Goal: Task Accomplishment & Management: Use online tool/utility

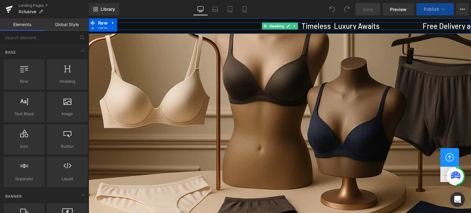
click at [324, 24] on h3 "Timeless Luxury Awaits Free Delivery above Rs.750/- Exclusive Range Only Here" at bounding box center [463, 25] width 764 height 7
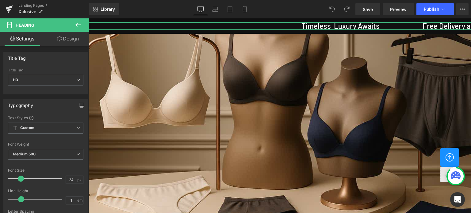
click at [66, 39] on link "Design" at bounding box center [68, 39] width 44 height 14
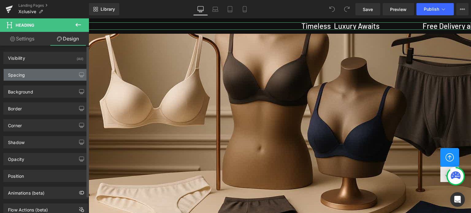
click at [22, 75] on div "Spacing" at bounding box center [16, 73] width 17 height 9
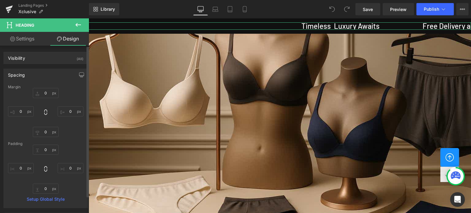
click at [62, 72] on div "Spacing" at bounding box center [46, 75] width 84 height 12
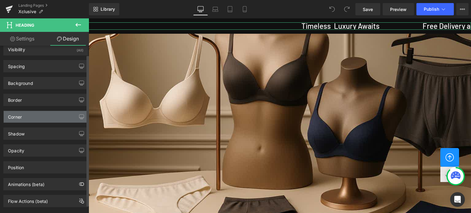
scroll to position [18, 0]
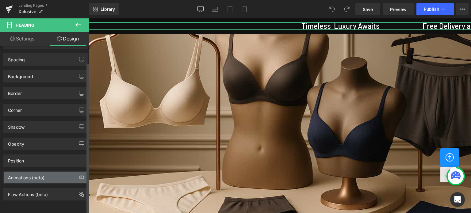
click at [32, 175] on div "Animations (beta)" at bounding box center [26, 176] width 36 height 9
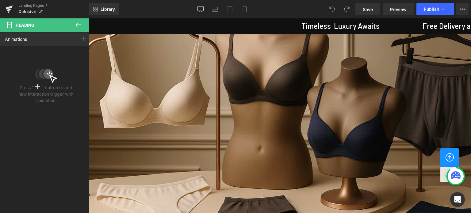
click at [77, 23] on icon at bounding box center [77, 24] width 7 height 7
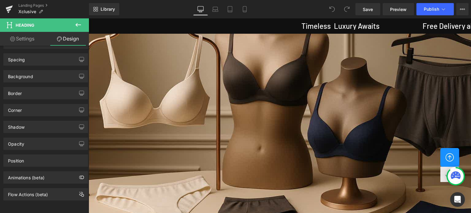
click at [73, 27] on button at bounding box center [77, 24] width 21 height 13
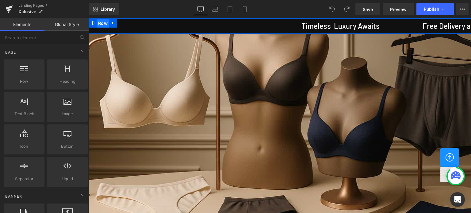
click at [102, 22] on span "Row" at bounding box center [103, 23] width 13 height 9
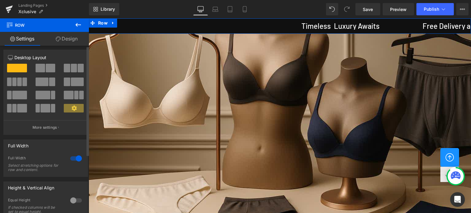
scroll to position [0, 0]
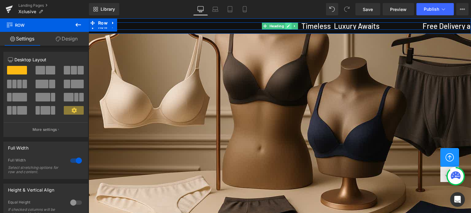
click at [286, 26] on icon at bounding box center [287, 26] width 3 height 3
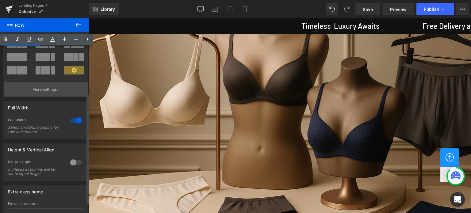
scroll to position [28, 0]
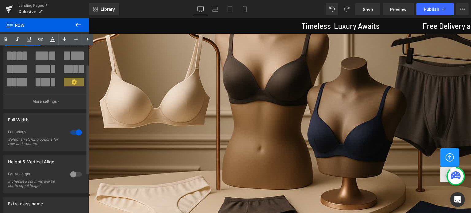
click at [71, 133] on div at bounding box center [76, 132] width 15 height 10
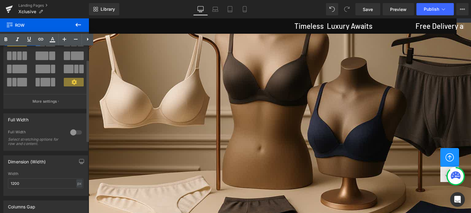
click at [76, 133] on div at bounding box center [76, 132] width 15 height 10
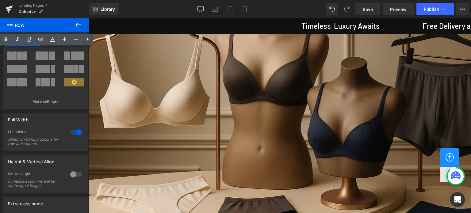
click at [79, 25] on icon at bounding box center [77, 24] width 7 height 7
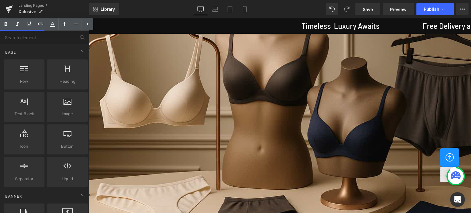
scroll to position [797, 0]
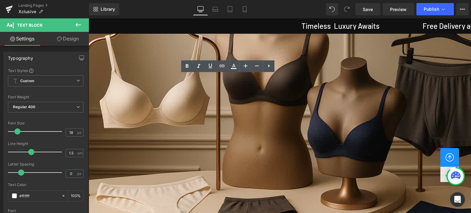
drag, startPoint x: 226, startPoint y: 80, endPoint x: 250, endPoint y: 76, distance: 24.6
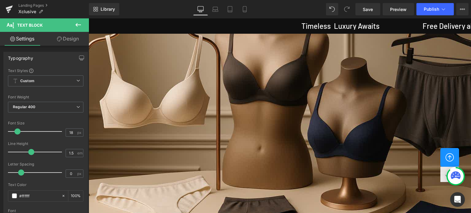
click at [244, 13] on link "Mobile" at bounding box center [244, 9] width 15 height 12
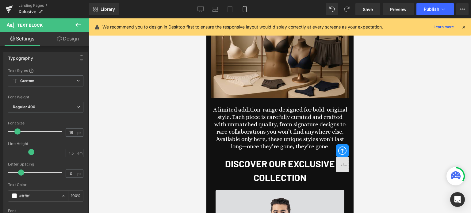
scroll to position [1983, 0]
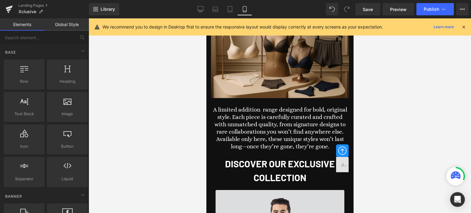
scroll to position [1949, 0]
click at [367, 10] on span "Save" at bounding box center [367, 9] width 10 height 6
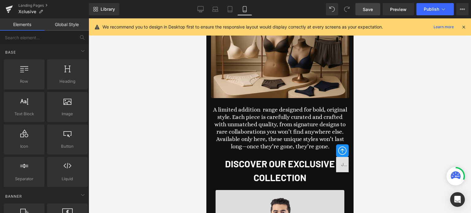
scroll to position [1666, 0]
click at [215, 9] on icon at bounding box center [215, 9] width 6 height 6
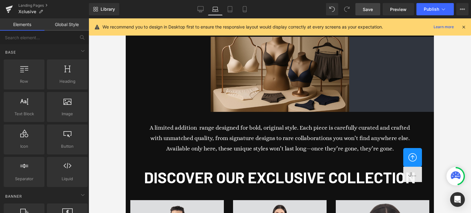
scroll to position [490, 0]
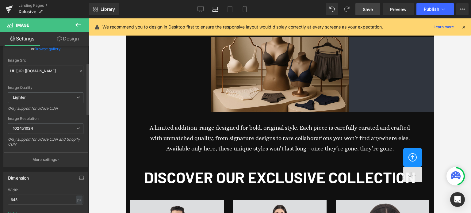
scroll to position [61, 0]
click at [34, 125] on span "1024x1024" at bounding box center [45, 128] width 75 height 11
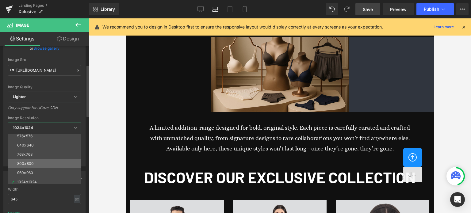
scroll to position [31, 0]
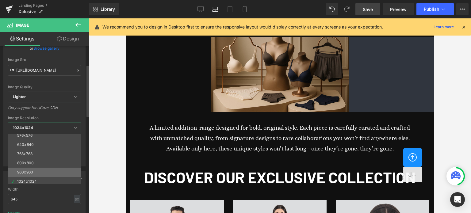
click at [30, 170] on div "960x960" at bounding box center [25, 172] width 16 height 4
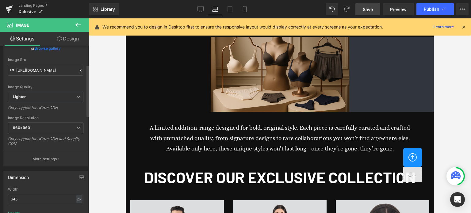
click at [34, 127] on span "960x960" at bounding box center [45, 128] width 75 height 11
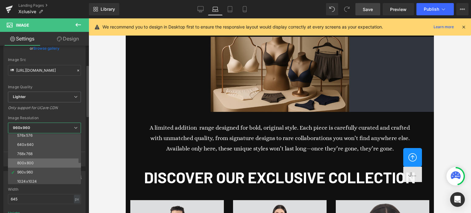
click at [23, 161] on div "800x800" at bounding box center [25, 163] width 17 height 4
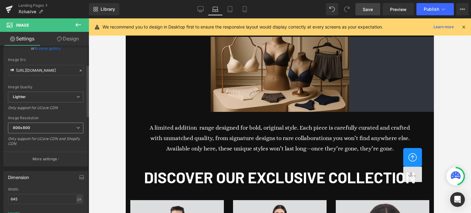
click at [52, 130] on span "800x800" at bounding box center [45, 128] width 75 height 11
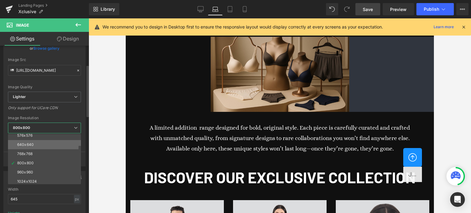
click at [37, 143] on li "640x640" at bounding box center [46, 144] width 76 height 9
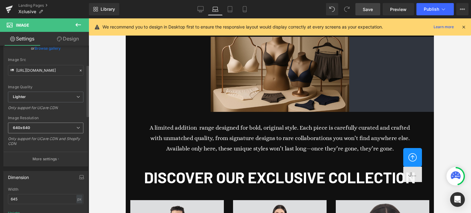
click at [47, 129] on span "640x640" at bounding box center [45, 128] width 75 height 11
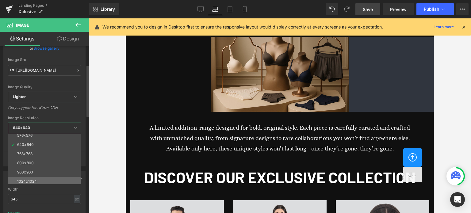
click at [32, 179] on div "1024x1024" at bounding box center [27, 181] width 20 height 4
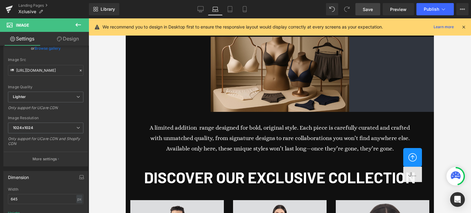
scroll to position [460, 0]
click at [31, 125] on b "1024x1024" at bounding box center [23, 127] width 20 height 5
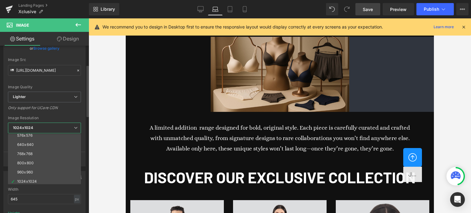
click at [25, 143] on div "640x640" at bounding box center [25, 144] width 17 height 4
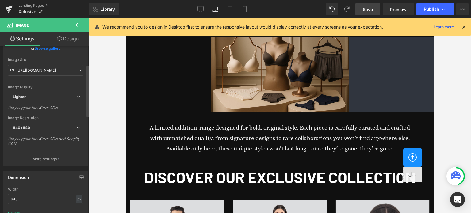
click at [34, 129] on span "640x640" at bounding box center [45, 128] width 75 height 11
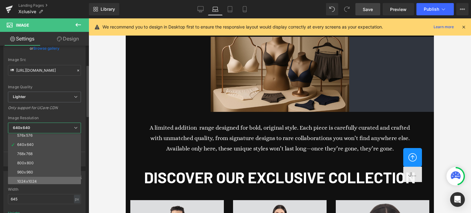
click at [17, 179] on div "1024x1024" at bounding box center [27, 181] width 20 height 4
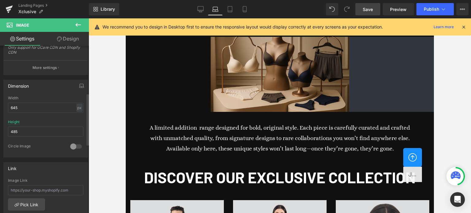
scroll to position [153, 0]
drag, startPoint x: 33, startPoint y: 133, endPoint x: 4, endPoint y: 131, distance: 28.9
click at [4, 131] on div "645px Width 645 px % px 485px Height 485 0 Circle Image" at bounding box center [46, 125] width 84 height 61
type input "385"
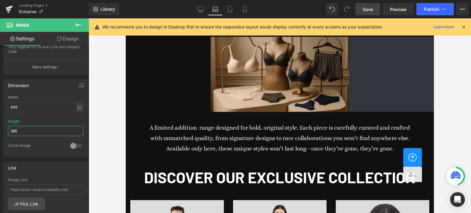
scroll to position [488, 0]
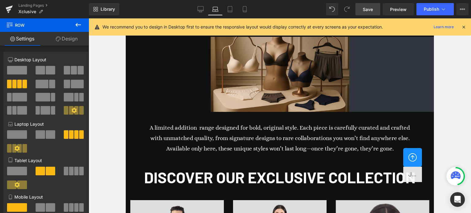
drag, startPoint x: 267, startPoint y: 168, endPoint x: 400, endPoint y: 134, distance: 137.0
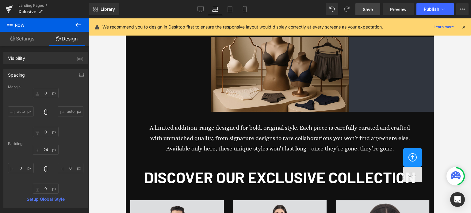
scroll to position [518, 0]
click at [244, 9] on icon at bounding box center [244, 9] width 6 height 6
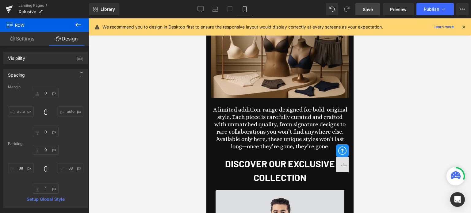
scroll to position [1448, 0]
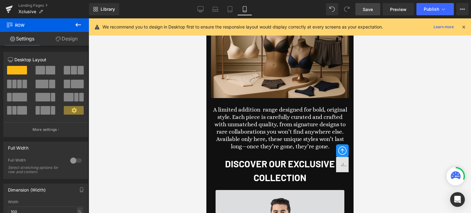
drag, startPoint x: 285, startPoint y: 131, endPoint x: 286, endPoint y: 136, distance: 4.9
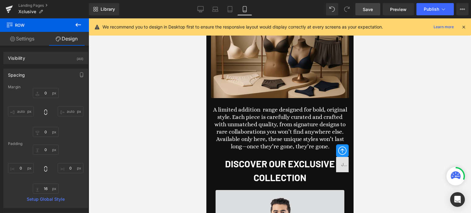
click at [423, 128] on div at bounding box center [280, 115] width 382 height 195
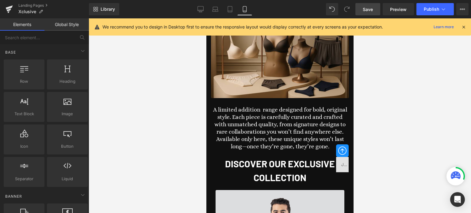
scroll to position [957, 0]
click at [229, 9] on icon at bounding box center [230, 9] width 6 height 6
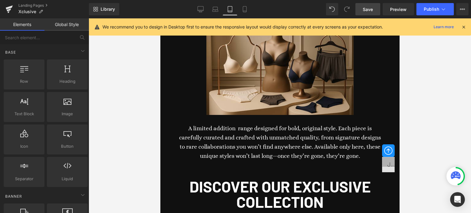
scroll to position [2141, 0]
click at [213, 11] on icon at bounding box center [215, 9] width 6 height 6
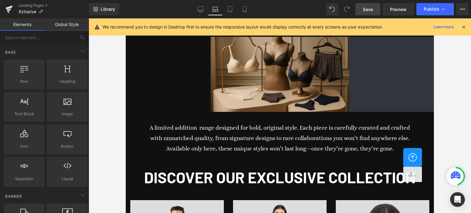
scroll to position [454, 0]
click at [370, 11] on span "Save" at bounding box center [367, 9] width 10 height 6
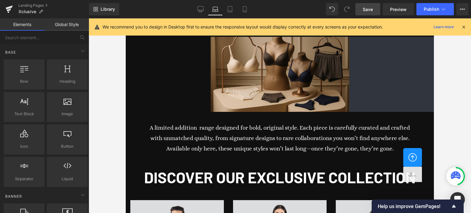
scroll to position [0, 0]
click at [200, 9] on icon at bounding box center [200, 9] width 6 height 6
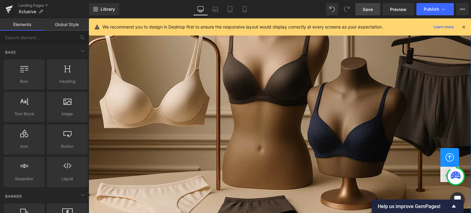
click at [294, 104] on div at bounding box center [280, 129] width 382 height 212
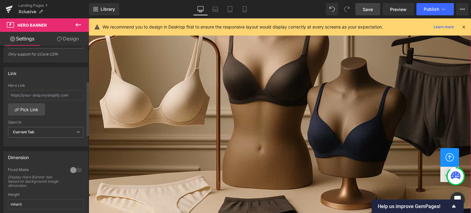
scroll to position [123, 0]
click at [38, 131] on span "Current Tab" at bounding box center [45, 132] width 75 height 11
click at [58, 117] on div "Hero Link Pick Link Current Tab New Tab Open In Current Tab Current Tab New Tab" at bounding box center [46, 114] width 84 height 63
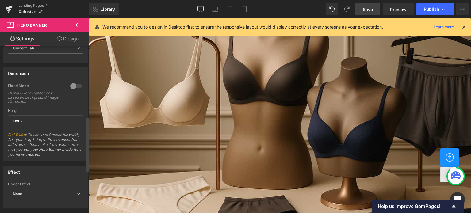
scroll to position [184, 0]
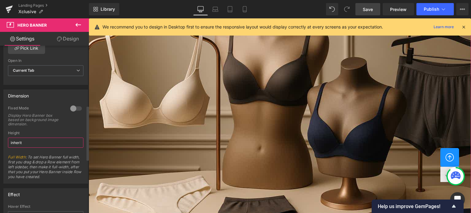
click at [31, 139] on input "inherit" at bounding box center [45, 143] width 75 height 10
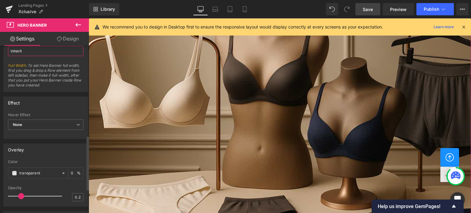
scroll to position [276, 0]
click at [43, 126] on span "None" at bounding box center [45, 124] width 75 height 11
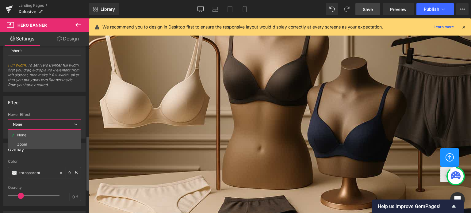
click at [62, 109] on div "Effect None Zoom Hover Effect None None Zoom 0.5 Hover Effect Time 0.5 Transiti…" at bounding box center [44, 117] width 82 height 43
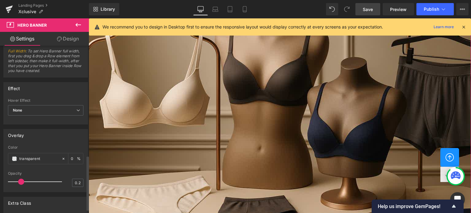
scroll to position [257, 0]
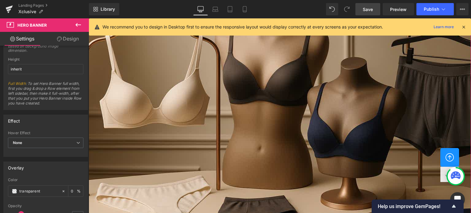
click at [67, 37] on link "Design" at bounding box center [68, 39] width 44 height 14
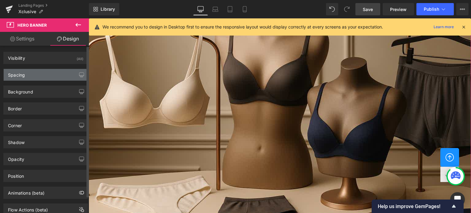
click at [21, 78] on div "Spacing" at bounding box center [46, 75] width 84 height 12
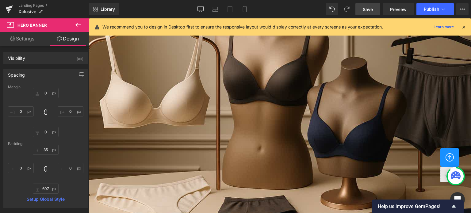
click at [76, 24] on icon at bounding box center [78, 25] width 6 height 4
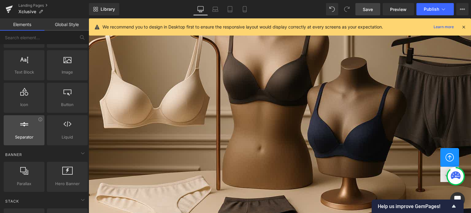
scroll to position [92, 0]
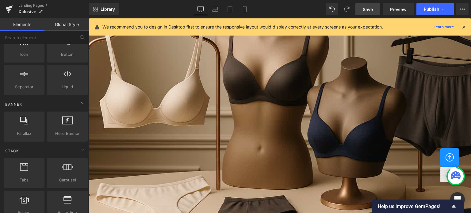
click at [464, 26] on icon at bounding box center [463, 27] width 6 height 6
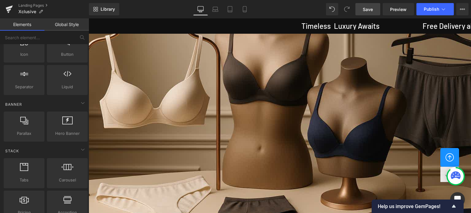
scroll to position [735, 0]
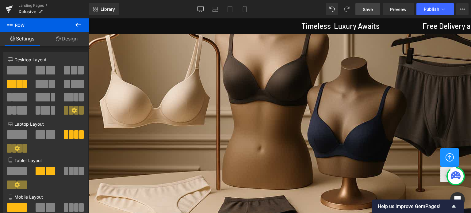
click at [69, 38] on link "Design" at bounding box center [66, 39] width 44 height 14
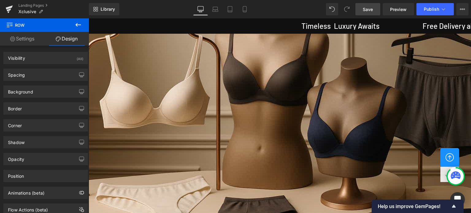
click at [78, 27] on icon at bounding box center [77, 24] width 7 height 7
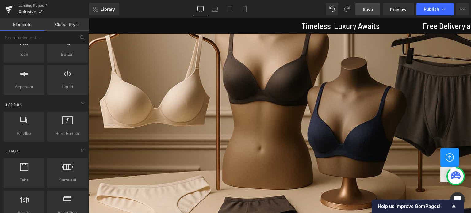
scroll to position [1012, 0]
